Goal: Information Seeking & Learning: Learn about a topic

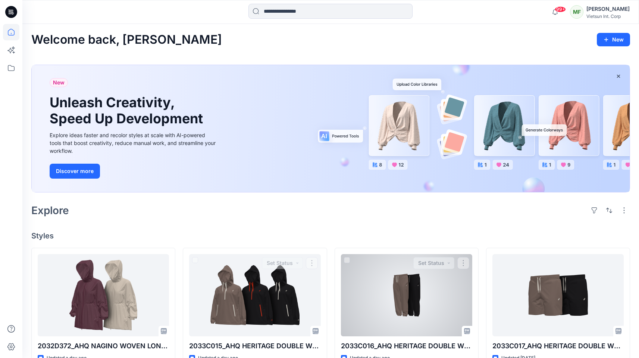
scroll to position [64, 0]
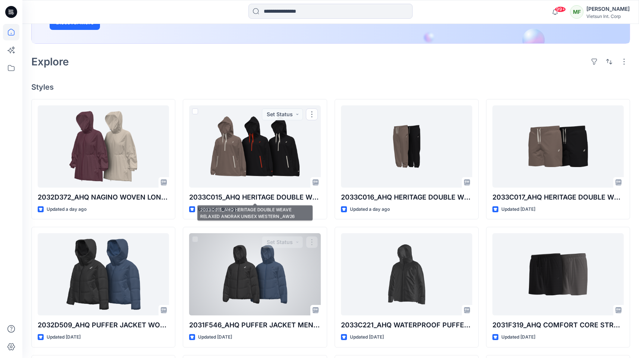
scroll to position [225, 0]
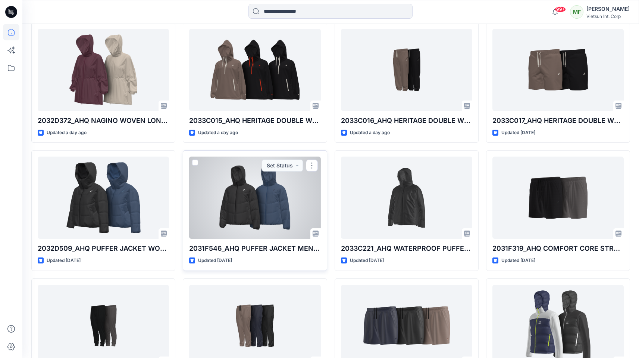
click at [261, 223] on div at bounding box center [254, 197] width 131 height 82
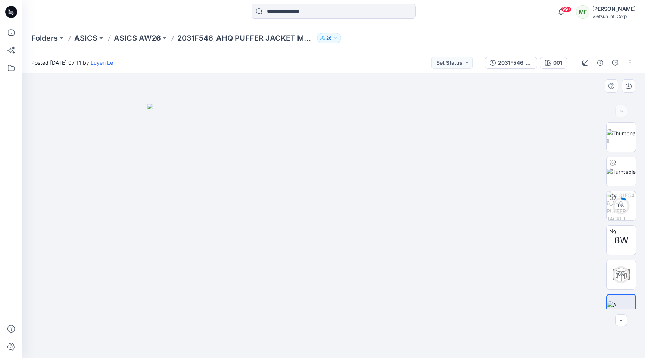
drag, startPoint x: 381, startPoint y: 230, endPoint x: 508, endPoint y: 211, distance: 127.6
click at [388, 231] on img at bounding box center [333, 230] width 373 height 254
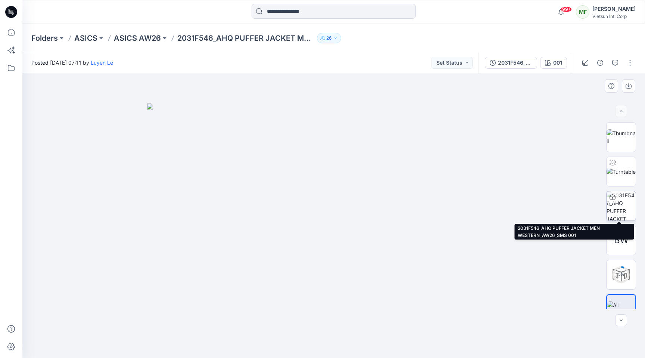
click at [618, 207] on img at bounding box center [621, 205] width 29 height 29
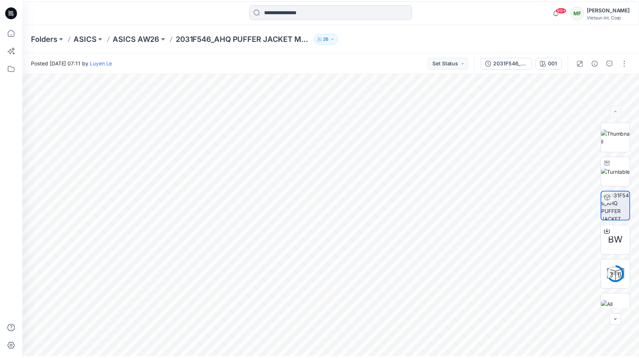
scroll to position [225, 0]
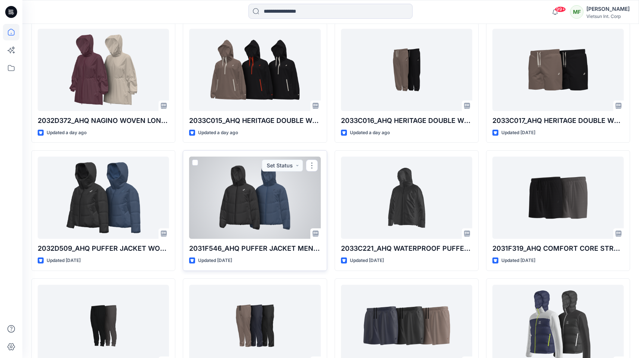
click at [279, 207] on div at bounding box center [254, 197] width 131 height 82
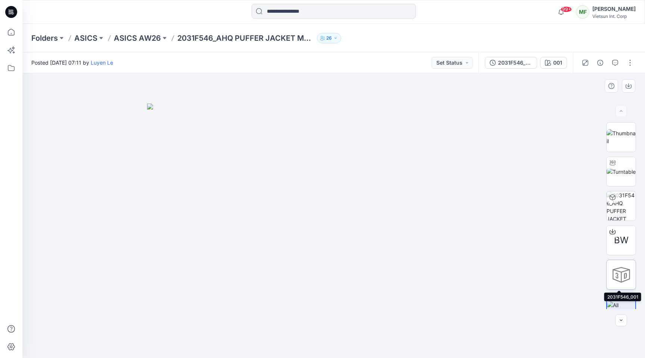
click at [622, 269] on div at bounding box center [621, 274] width 30 height 30
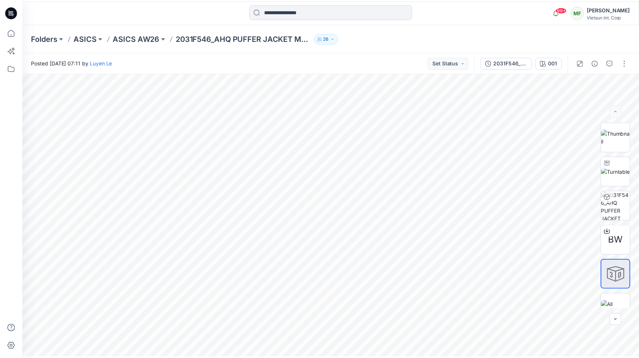
scroll to position [225, 0]
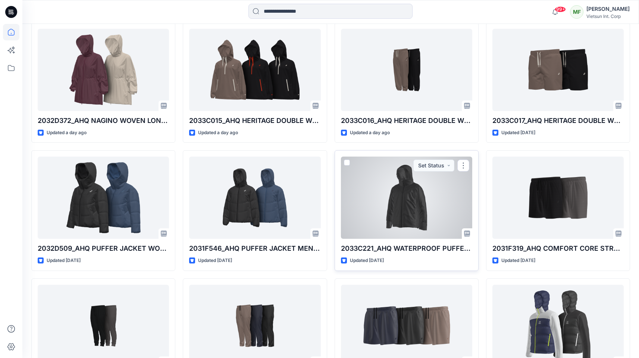
click at [368, 189] on div at bounding box center [406, 197] width 131 height 82
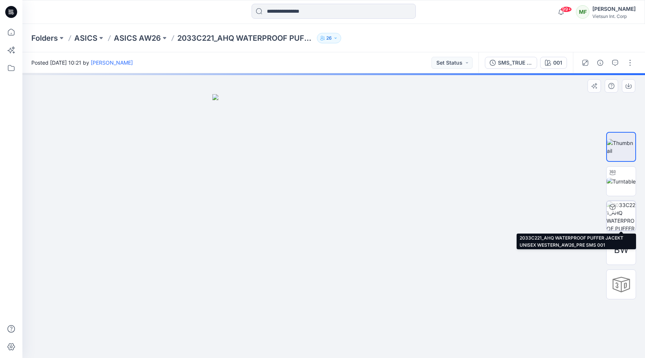
click at [632, 224] on img at bounding box center [621, 215] width 29 height 29
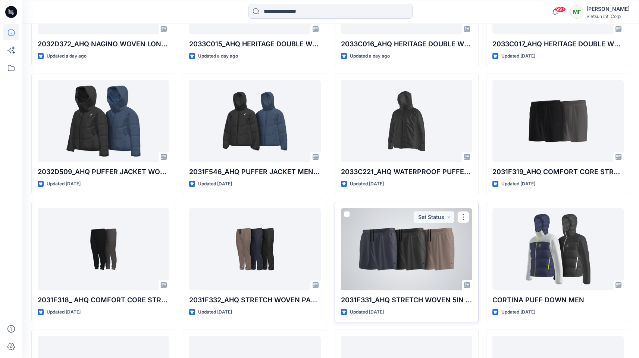
scroll to position [340, 0]
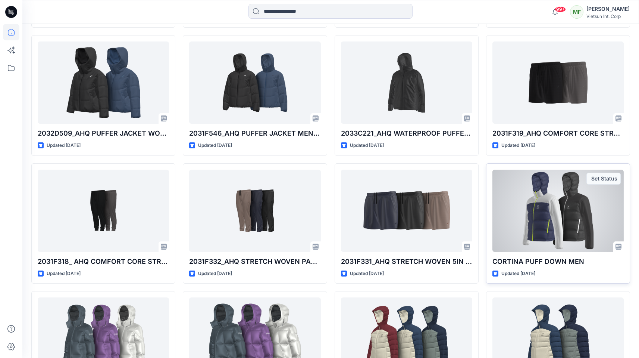
click at [543, 220] on div at bounding box center [558, 210] width 131 height 82
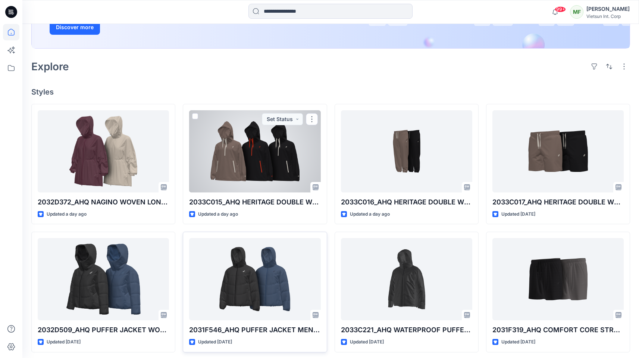
scroll to position [24, 0]
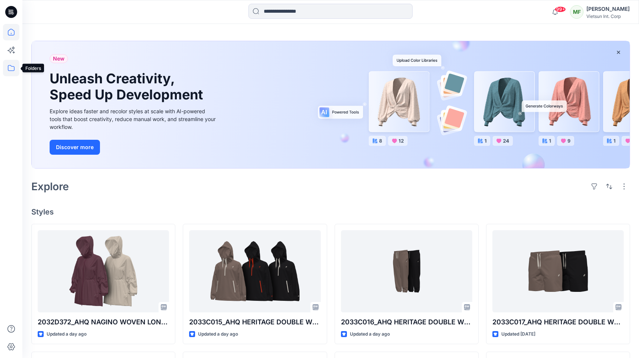
click at [7, 66] on icon at bounding box center [11, 68] width 16 height 16
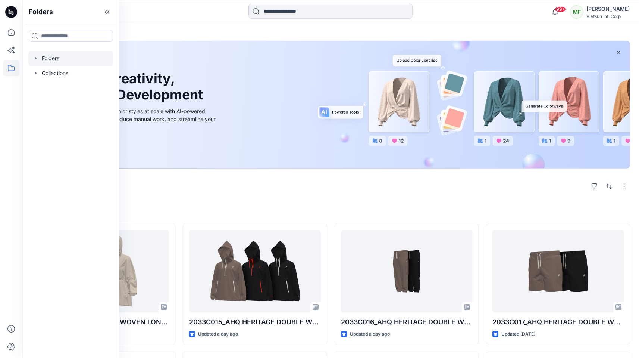
click at [37, 59] on icon "button" at bounding box center [36, 58] width 6 height 6
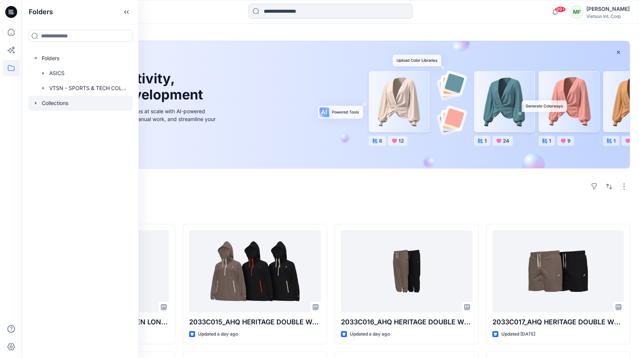
click at [35, 100] on icon "button" at bounding box center [36, 103] width 6 height 6
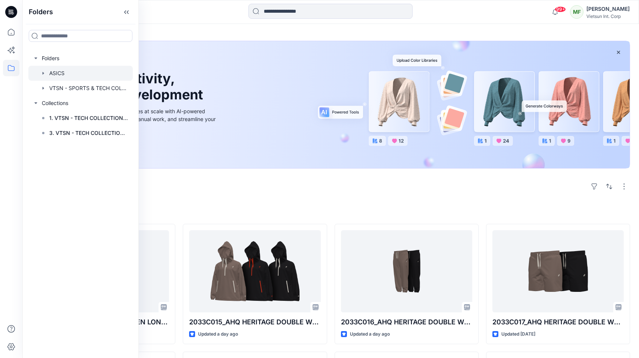
click at [46, 72] on icon "button" at bounding box center [43, 73] width 6 height 6
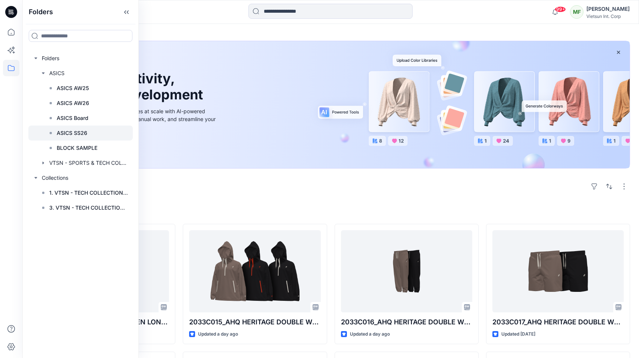
click at [77, 131] on p "ASICS SS26" at bounding box center [72, 132] width 31 height 9
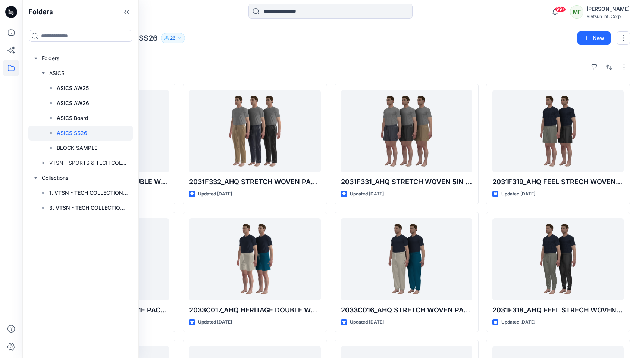
click at [427, 65] on div "Styles" at bounding box center [330, 67] width 599 height 12
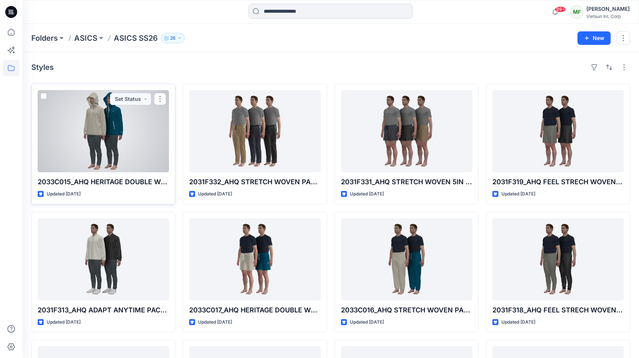
click at [108, 115] on div at bounding box center [103, 131] width 131 height 82
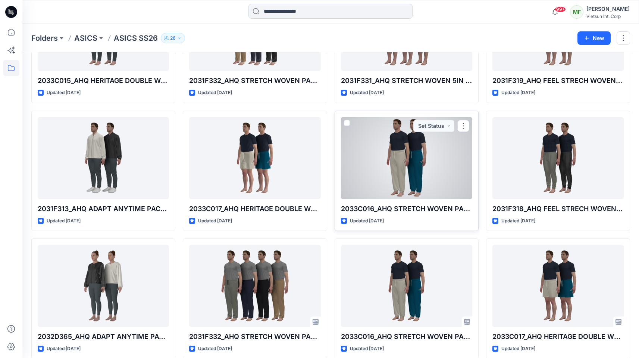
scroll to position [106, 0]
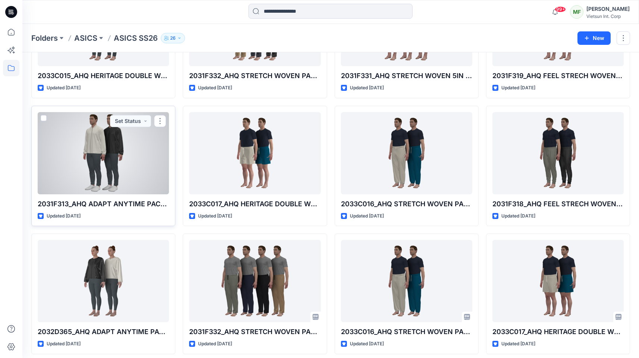
click at [145, 144] on div at bounding box center [103, 153] width 131 height 82
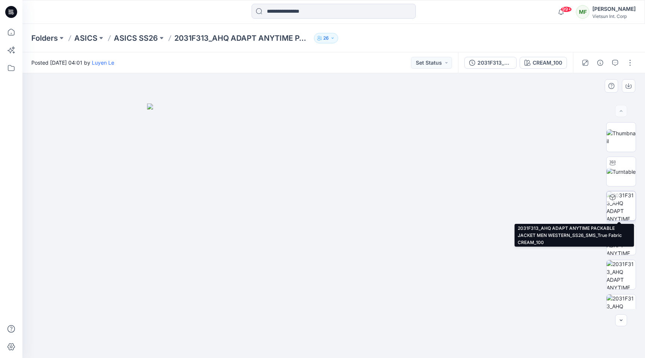
click at [624, 212] on img at bounding box center [621, 205] width 29 height 29
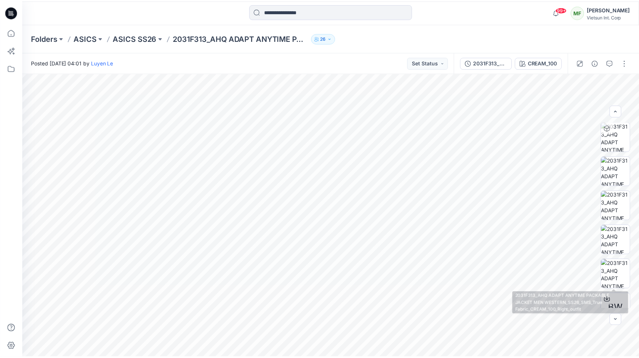
scroll to position [358, 0]
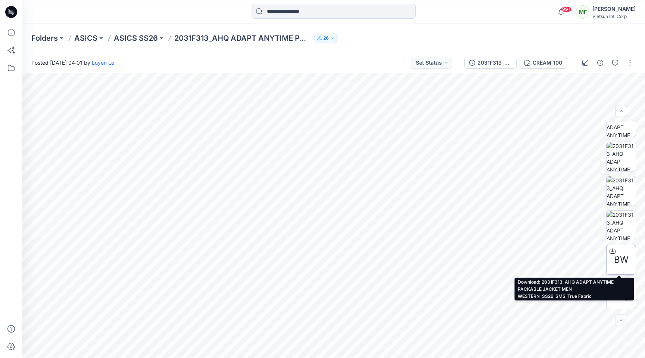
click at [611, 262] on div "BW" at bounding box center [621, 259] width 30 height 30
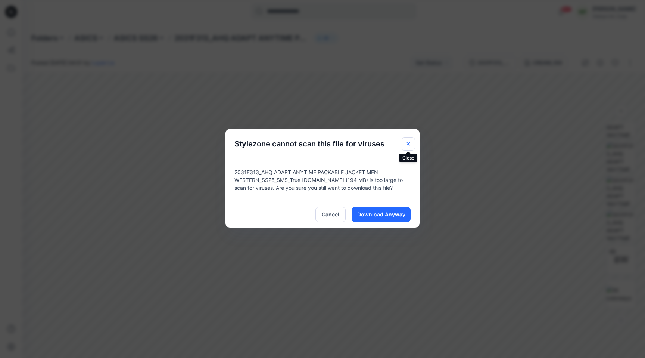
click at [408, 140] on button "Close" at bounding box center [408, 143] width 13 height 13
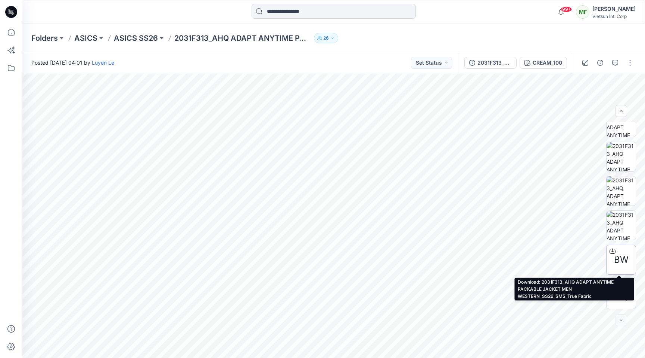
click at [616, 259] on span "BW" at bounding box center [621, 259] width 15 height 13
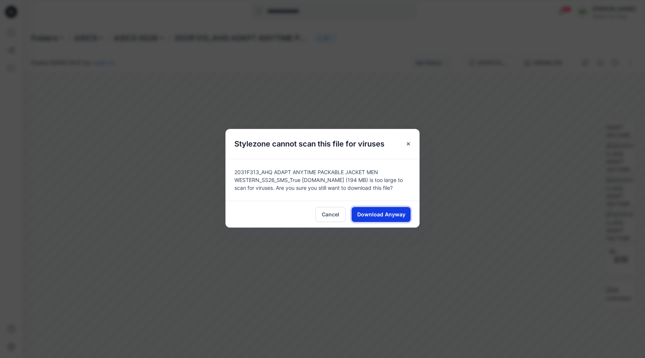
click at [394, 216] on span "Download Anyway" at bounding box center [381, 214] width 48 height 8
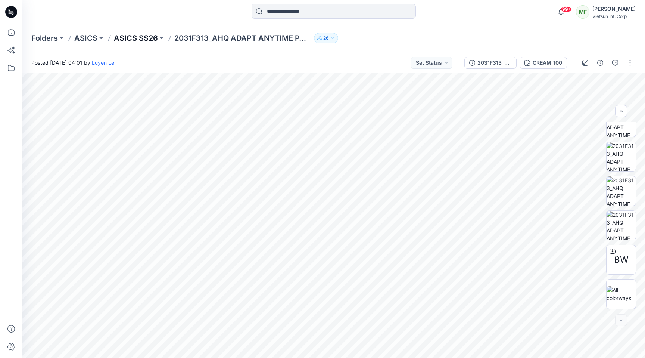
click at [139, 37] on p "ASICS SS26" at bounding box center [136, 38] width 44 height 10
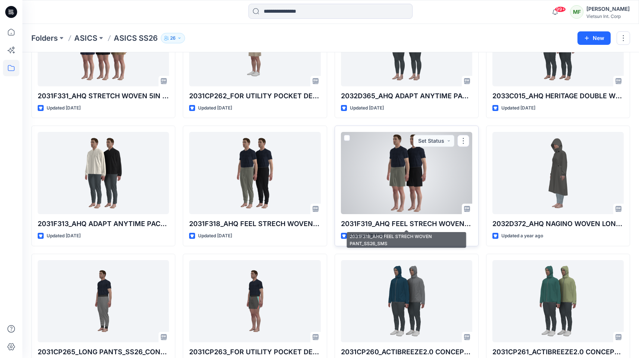
scroll to position [489, 0]
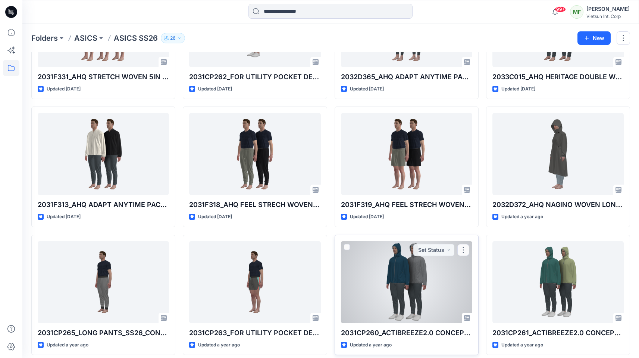
click at [413, 267] on div at bounding box center [406, 282] width 131 height 82
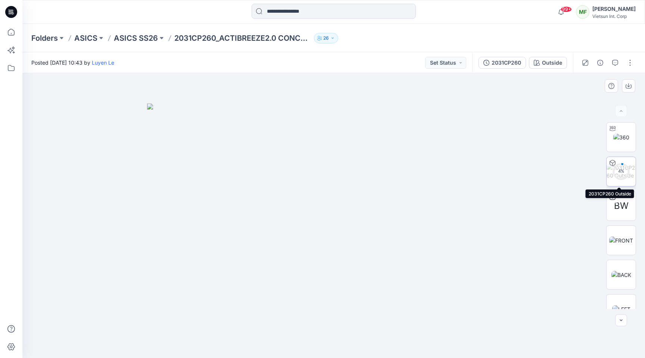
click at [616, 174] on div "4 %" at bounding box center [621, 171] width 18 height 6
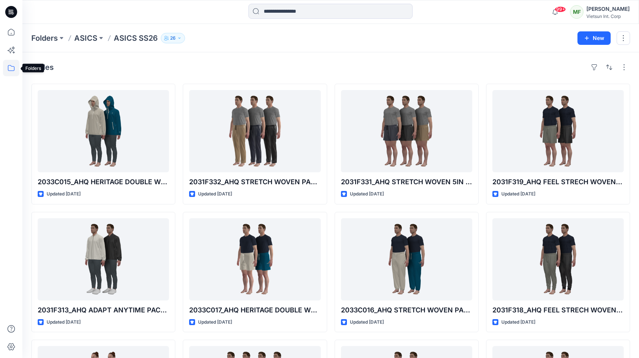
click at [13, 63] on icon at bounding box center [11, 68] width 16 height 16
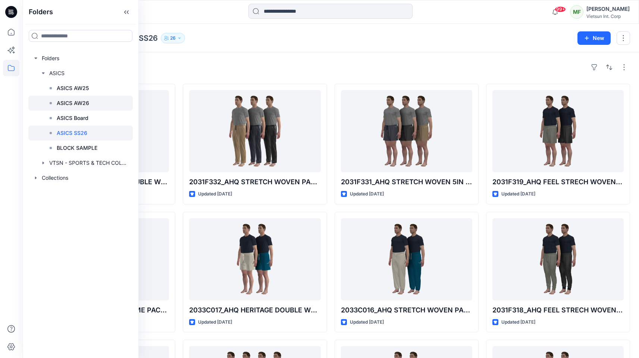
click at [81, 105] on p "ASICS AW26" at bounding box center [73, 103] width 32 height 9
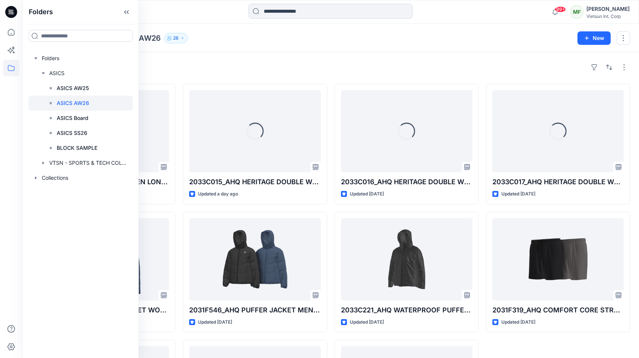
click at [461, 66] on div "Styles" at bounding box center [330, 67] width 599 height 12
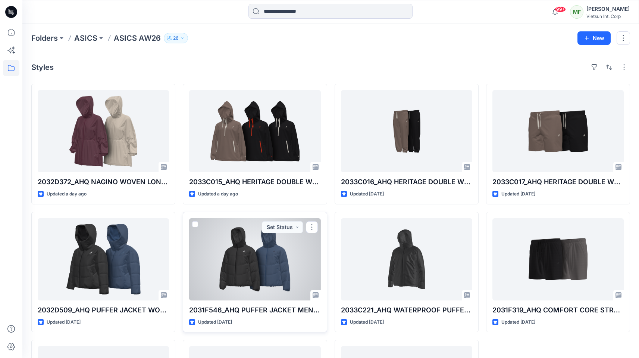
click at [235, 256] on div at bounding box center [254, 259] width 131 height 82
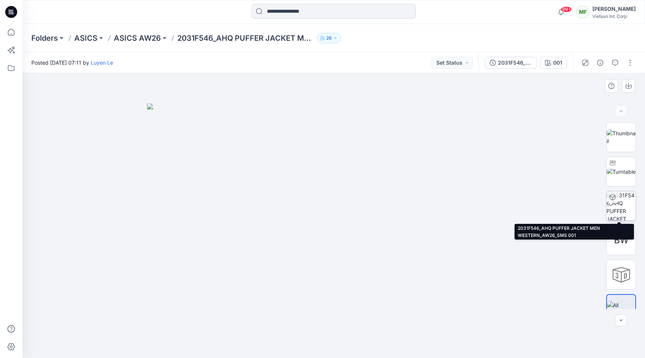
click at [619, 209] on img at bounding box center [621, 205] width 29 height 29
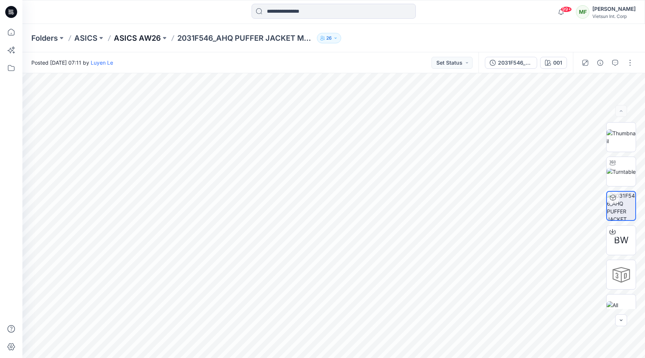
click at [130, 37] on p "ASICS AW26" at bounding box center [137, 38] width 47 height 10
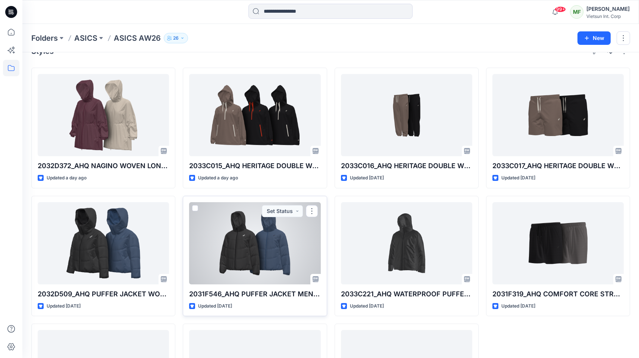
scroll to position [6, 0]
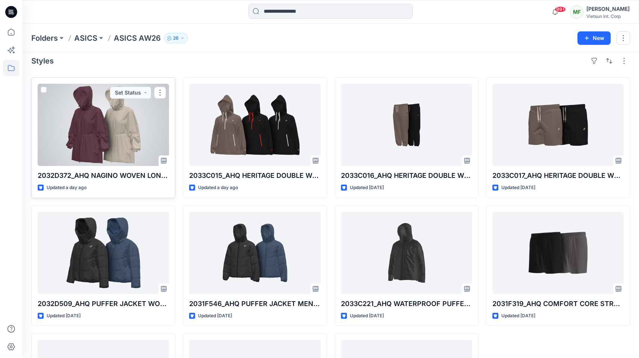
click at [137, 123] on div at bounding box center [103, 125] width 131 height 82
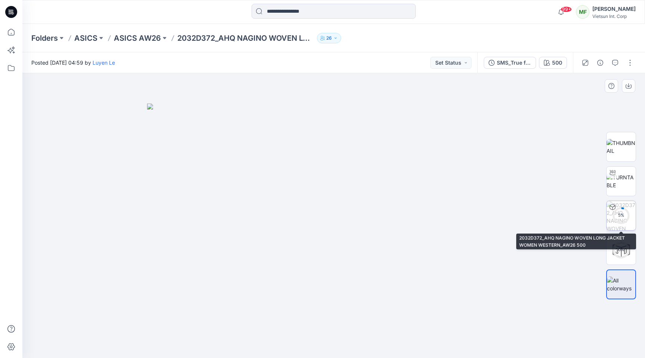
click at [621, 221] on circle at bounding box center [621, 215] width 15 height 15
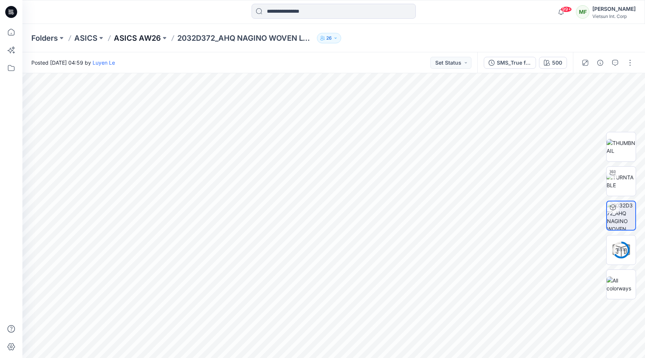
click at [135, 39] on p "ASICS AW26" at bounding box center [137, 38] width 47 height 10
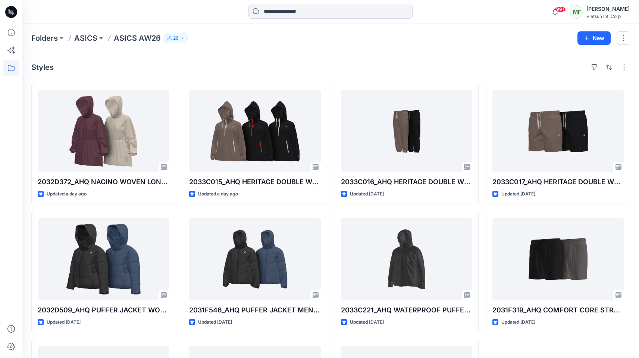
click at [406, 38] on div "Folders ASICS ASICS AW26 26" at bounding box center [301, 38] width 541 height 10
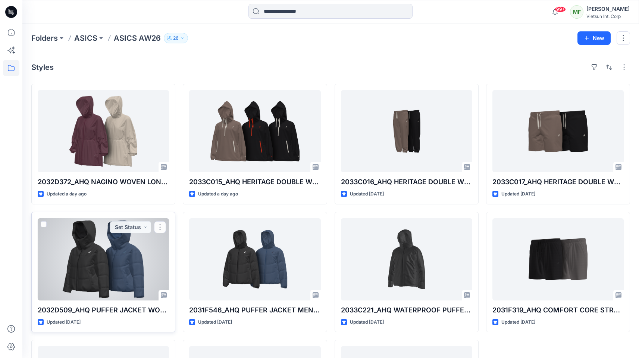
click at [100, 244] on div at bounding box center [103, 259] width 131 height 82
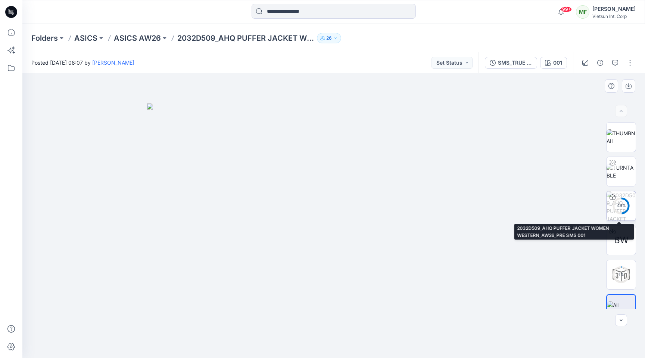
click at [619, 206] on div "49 %" at bounding box center [621, 205] width 18 height 6
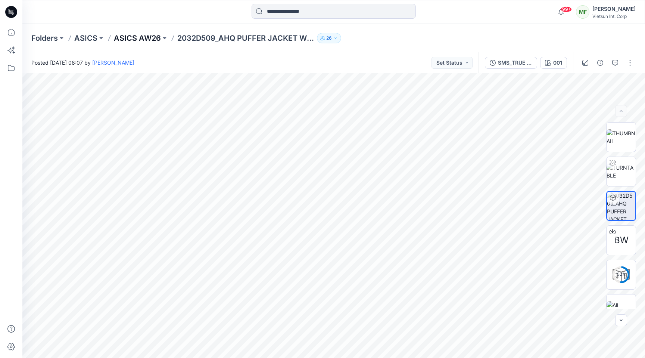
click at [138, 34] on p "ASICS AW26" at bounding box center [137, 38] width 47 height 10
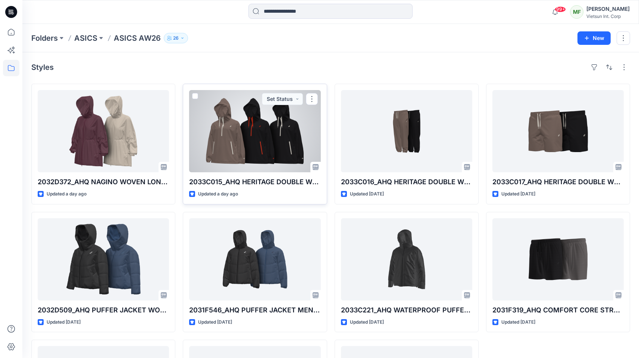
scroll to position [4, 0]
